Goal: Browse casually: Explore the website without a specific task or goal

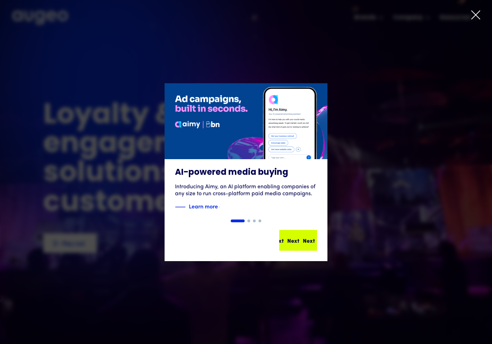
click at [298, 239] on div "Next" at bounding box center [304, 240] width 12 height 8
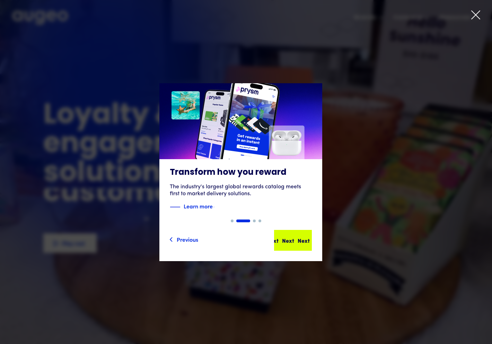
click at [304, 243] on div "Next" at bounding box center [304, 240] width 12 height 8
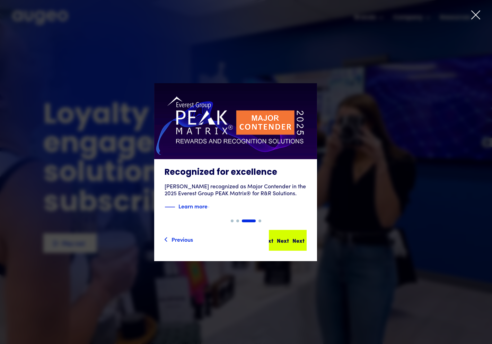
click at [296, 245] on div "Next Next Next Next" at bounding box center [287, 239] width 36 height 19
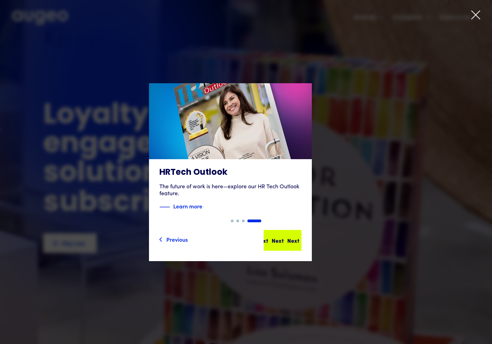
click at [297, 243] on div "Next Next Next Next" at bounding box center [285, 240] width 62 height 8
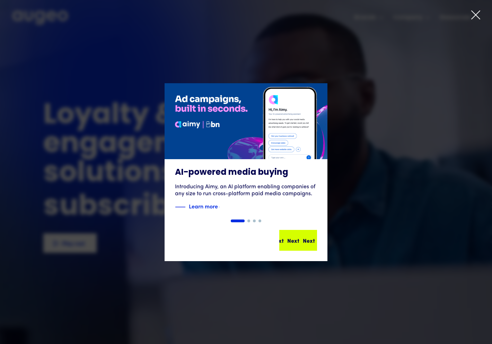
click at [300, 240] on div "Next Next Next Next" at bounding box center [291, 240] width 62 height 8
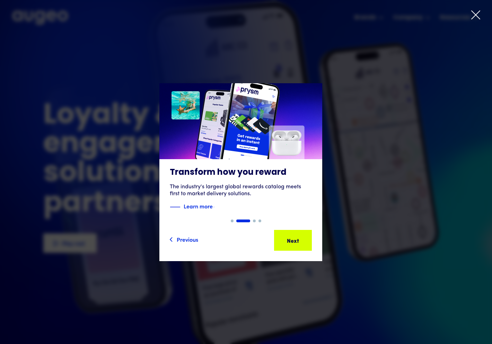
click at [300, 240] on div "Next" at bounding box center [304, 240] width 12 height 8
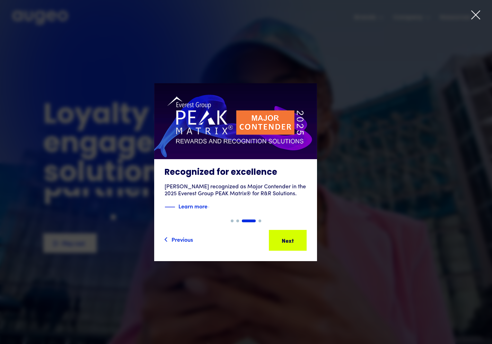
click at [477, 17] on icon at bounding box center [475, 15] width 10 height 10
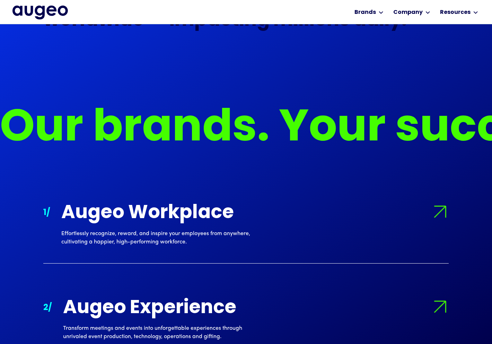
scroll to position [565, 0]
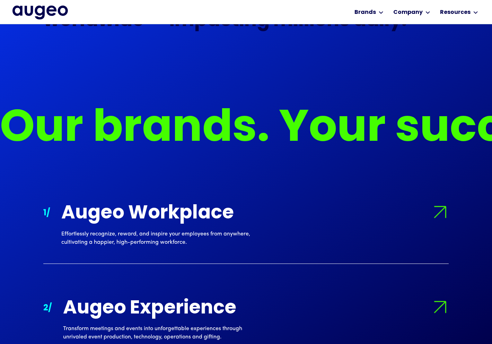
click at [113, 71] on div "Our brands. Your success story. Our brands. Your success story." at bounding box center [246, 112] width 492 height 92
